Goal: Check status: Check status

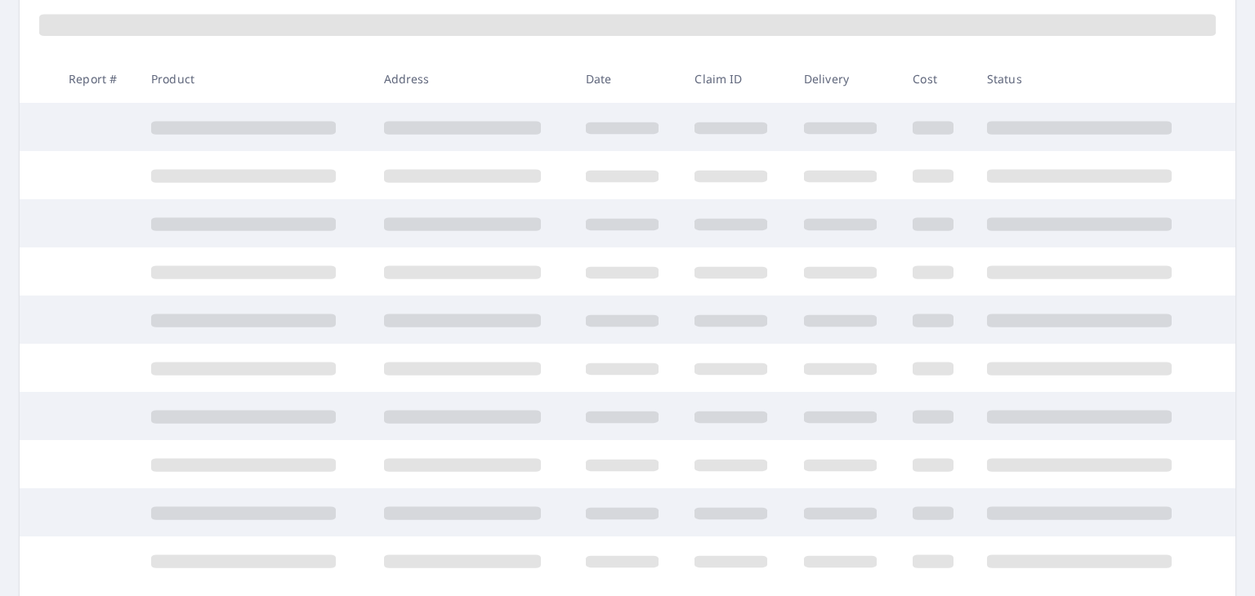
scroll to position [350, 0]
